Goal: Information Seeking & Learning: Learn about a topic

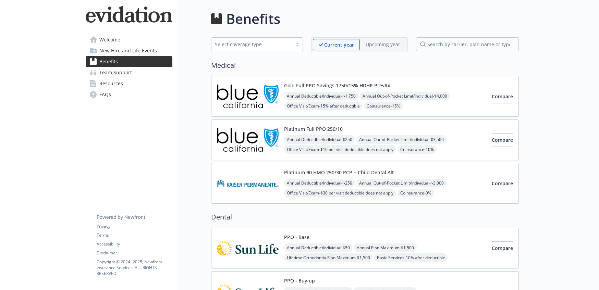
scroll to position [492, 0]
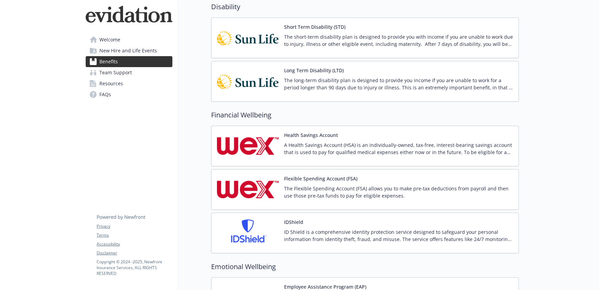
click at [441, 153] on p "A Health Savings Account (HSA) is an individually-owned, tax-free, interest-bea…" at bounding box center [398, 149] width 229 height 14
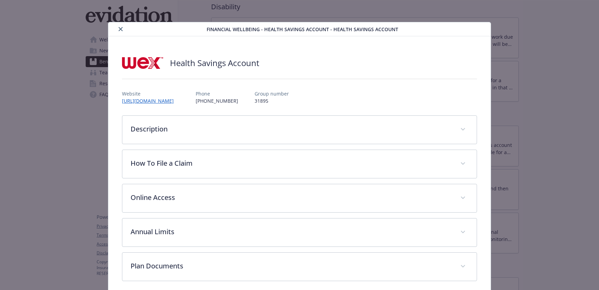
scroll to position [6, 0]
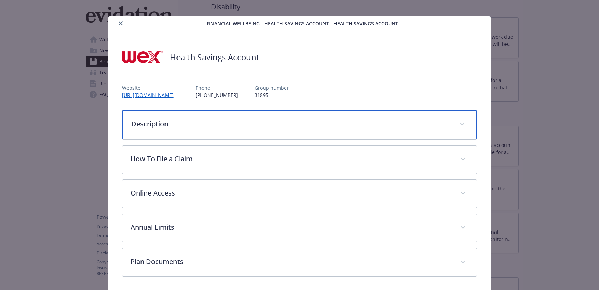
click at [185, 122] on p "Description" at bounding box center [291, 124] width 320 height 10
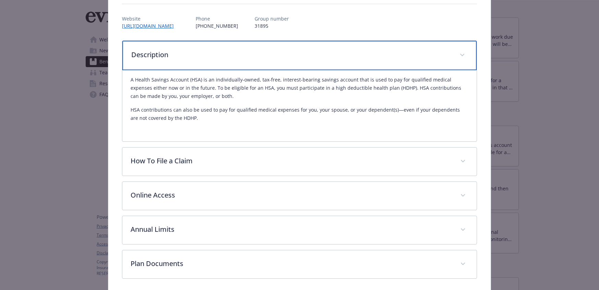
scroll to position [77, 0]
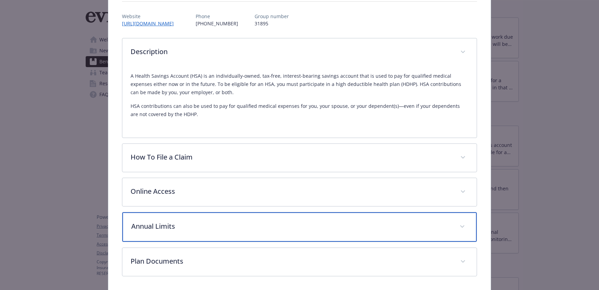
click at [157, 235] on div "Annual Limits" at bounding box center [299, 226] width 355 height 29
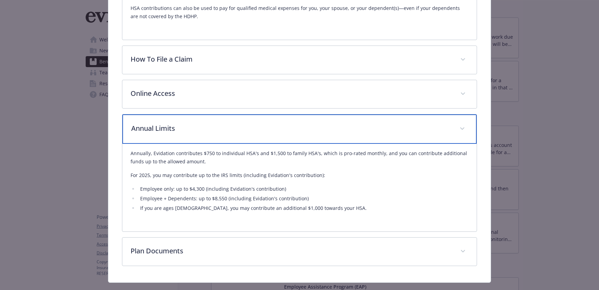
scroll to position [190, 0]
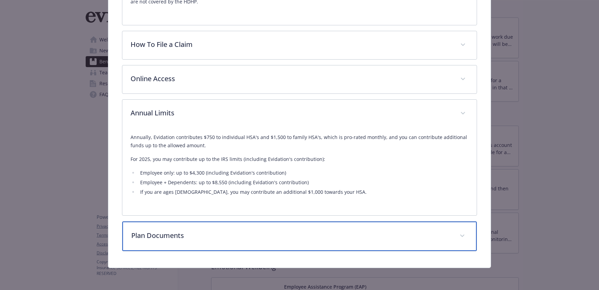
click at [158, 235] on p "Plan Documents" at bounding box center [291, 236] width 320 height 10
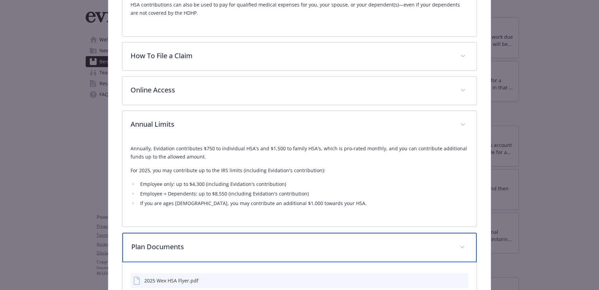
scroll to position [177, 0]
